Goal: Task Accomplishment & Management: Manage account settings

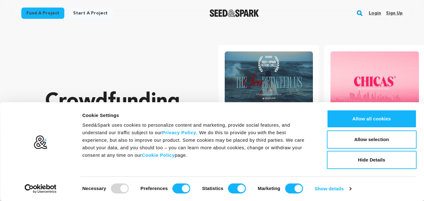
scroll to position [0, 111]
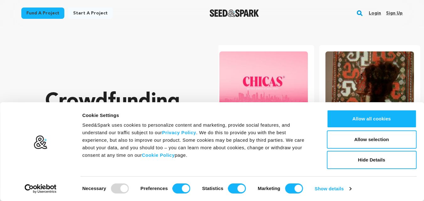
click at [392, 13] on link "Sign up" at bounding box center [394, 13] width 17 height 10
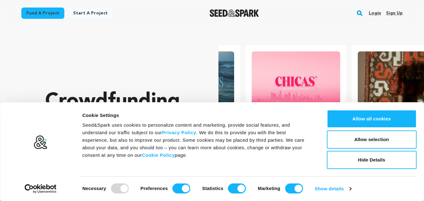
scroll to position [0, 39]
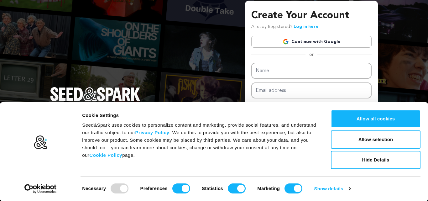
click at [337, 39] on link "Continue with Google" at bounding box center [312, 42] width 120 height 12
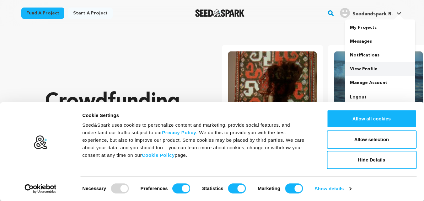
scroll to position [0, 111]
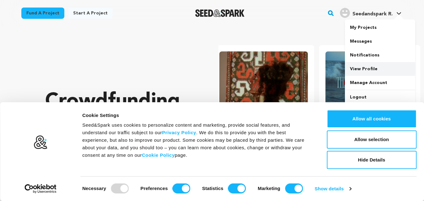
click at [364, 67] on link "View Profile" at bounding box center [380, 69] width 70 height 14
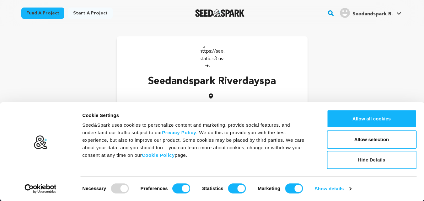
click at [382, 158] on button "Hide Details" at bounding box center [371, 160] width 90 height 18
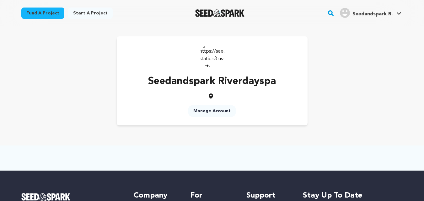
click at [221, 109] on link "Manage Account" at bounding box center [211, 110] width 47 height 11
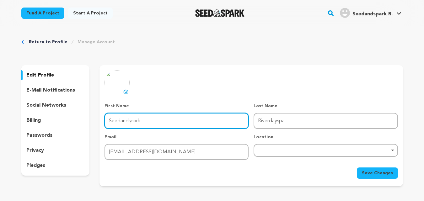
click at [189, 120] on input "Seedandspark" at bounding box center [176, 121] width 144 height 16
type input "S"
type input "River Day"
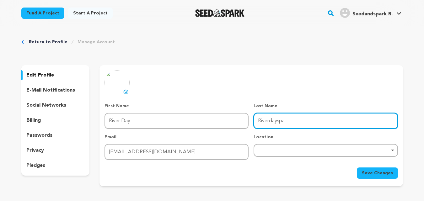
drag, startPoint x: 298, startPoint y: 125, endPoint x: 227, endPoint y: 121, distance: 71.3
click at [227, 121] on div "First Name First Name River Day Last Name Last Name Riverdayspa Email Email [EM…" at bounding box center [250, 131] width 293 height 57
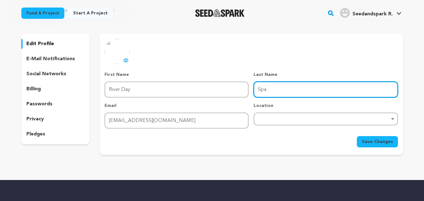
click at [378, 119] on div "Remove item" at bounding box center [326, 119] width 138 height 3
type input "Spa"
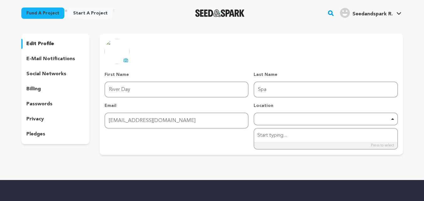
click at [200, 151] on div "uploading spinner upload profile image First Name First Name River Day Last Nam…" at bounding box center [250, 94] width 303 height 121
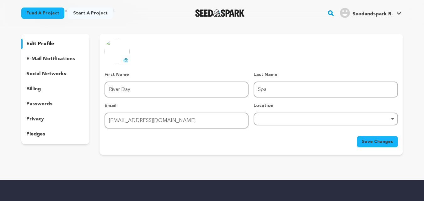
click at [393, 116] on div "Remove item" at bounding box center [325, 119] width 144 height 13
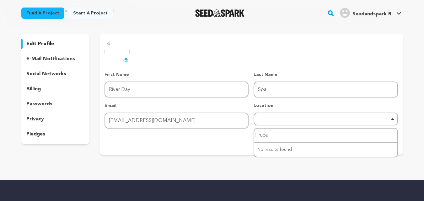
type input "Tirupur"
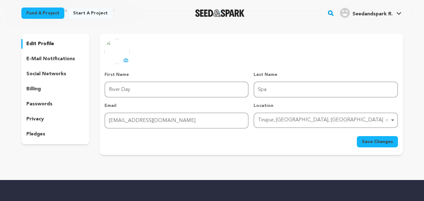
click at [389, 141] on span "Save Changes" at bounding box center [377, 142] width 31 height 6
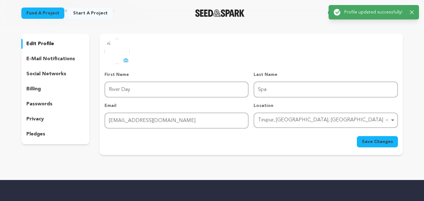
click at [125, 58] on icon at bounding box center [125, 60] width 5 height 5
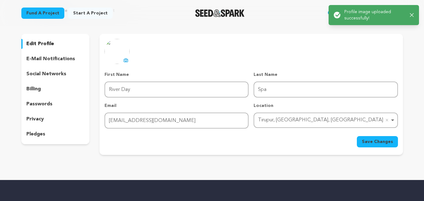
click at [378, 142] on span "Save Changes" at bounding box center [377, 142] width 31 height 6
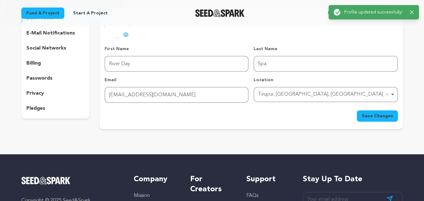
scroll to position [0, 0]
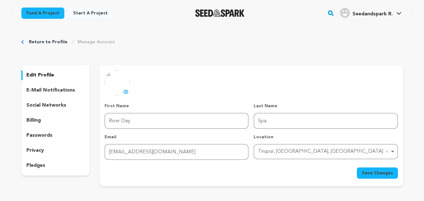
click at [370, 12] on span "Seedandspark R." at bounding box center [372, 14] width 40 height 5
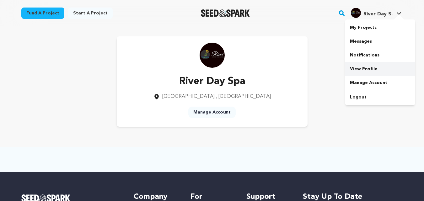
click at [366, 69] on link "View Profile" at bounding box center [380, 69] width 70 height 14
